Goal: Find specific page/section: Find specific page/section

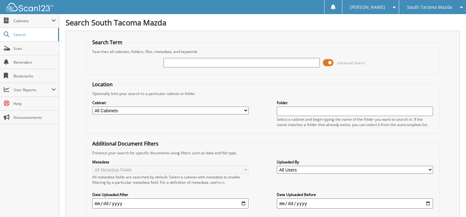
click at [188, 62] on input "text" at bounding box center [242, 62] width 156 height 9
type input "268626"
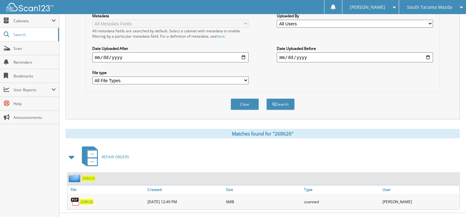
scroll to position [153, 0]
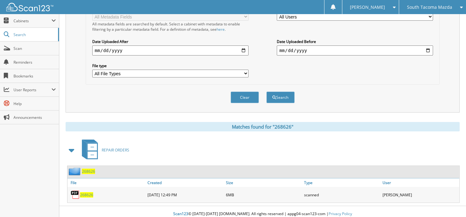
click at [90, 192] on span "268626" at bounding box center [86, 194] width 13 height 5
click at [85, 192] on span "268626" at bounding box center [86, 194] width 13 height 5
click at [238, 93] on button "Clear" at bounding box center [245, 98] width 28 height 12
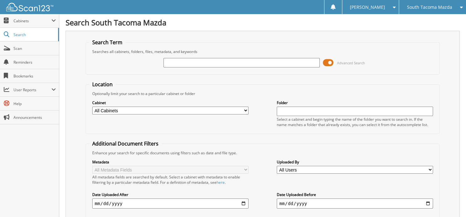
scroll to position [0, 0]
click at [205, 58] on input "text" at bounding box center [242, 62] width 156 height 9
type input "268765"
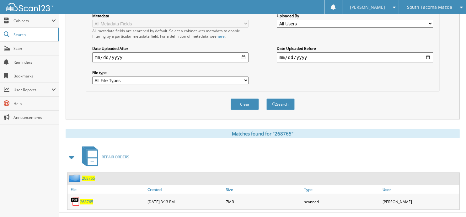
scroll to position [153, 0]
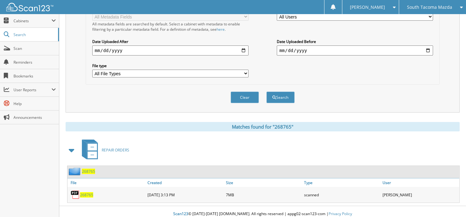
click at [89, 192] on span "268765" at bounding box center [86, 194] width 13 height 5
click at [246, 92] on button "Clear" at bounding box center [245, 98] width 28 height 12
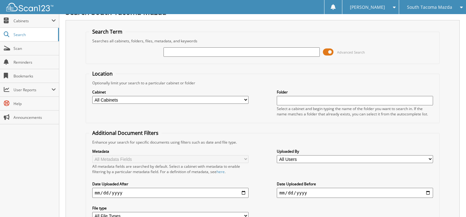
scroll to position [0, 0]
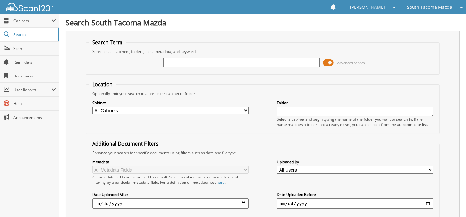
click at [235, 62] on input "text" at bounding box center [242, 62] width 156 height 9
type input "269124"
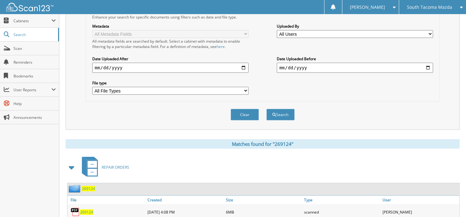
scroll to position [153, 0]
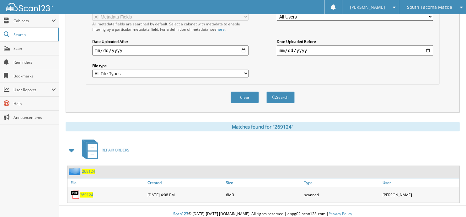
click at [85, 192] on span "269124" at bounding box center [86, 194] width 13 height 5
click at [246, 92] on button "Clear" at bounding box center [245, 98] width 28 height 12
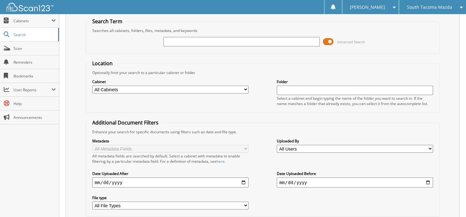
scroll to position [0, 0]
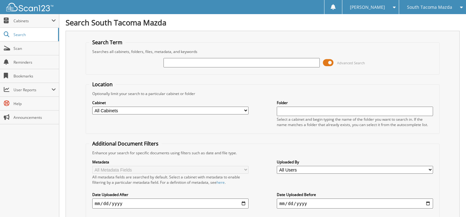
click at [232, 66] on input "text" at bounding box center [242, 62] width 156 height 9
type input "269169"
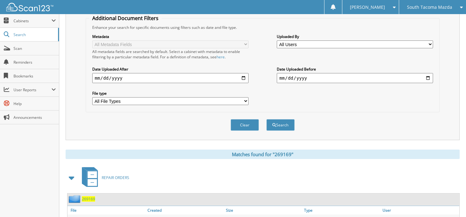
scroll to position [153, 0]
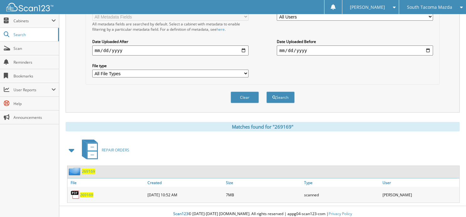
click at [88, 192] on span "269169" at bounding box center [86, 194] width 13 height 5
